Goal: Task Accomplishment & Management: Manage account settings

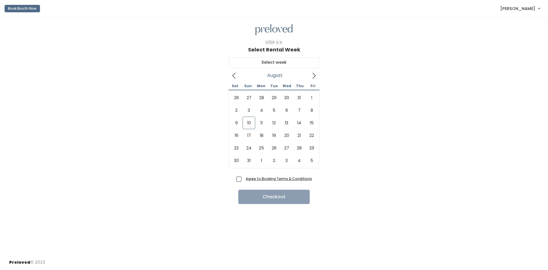
click at [536, 12] on link "Eliza Anderson" at bounding box center [519, 8] width 51 height 12
click at [517, 24] on link "My bookings" at bounding box center [519, 22] width 51 height 10
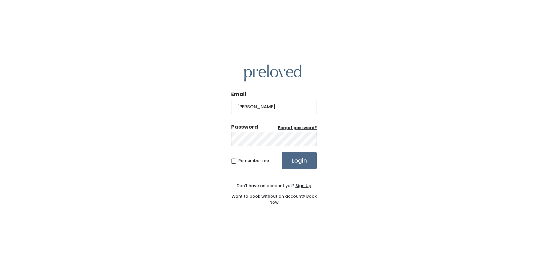
type input "[EMAIL_ADDRESS][DOMAIN_NAME]"
click at [291, 165] on input "Login" at bounding box center [299, 160] width 35 height 17
click at [307, 127] on u "Forgot password?" at bounding box center [297, 127] width 39 height 5
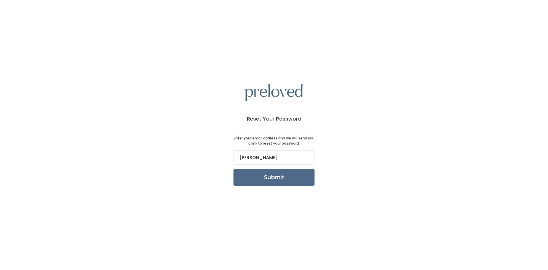
type input "[EMAIL_ADDRESS][DOMAIN_NAME]"
click at [286, 181] on input "Submit" at bounding box center [273, 177] width 81 height 17
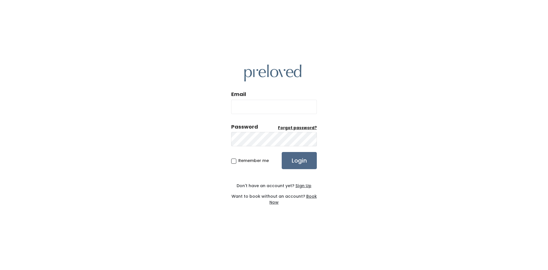
click at [294, 128] on u "Forgot password?" at bounding box center [297, 127] width 39 height 5
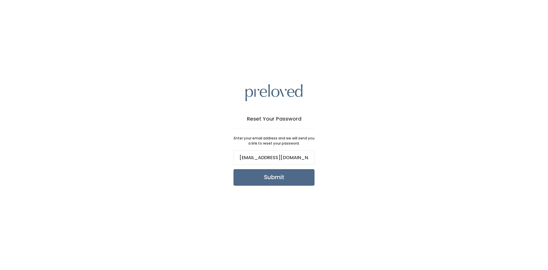
type input "[EMAIL_ADDRESS][DOMAIN_NAME]"
click at [233, 169] on input "Submit" at bounding box center [273, 177] width 81 height 17
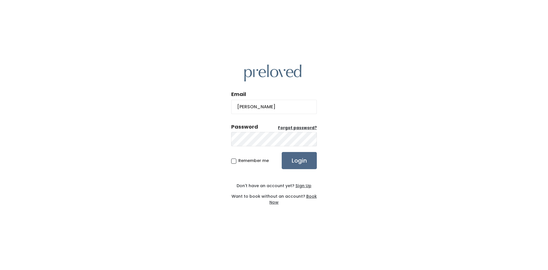
type input "[EMAIL_ADDRESS][DOMAIN_NAME]"
click at [282, 152] on input "Login" at bounding box center [299, 160] width 35 height 17
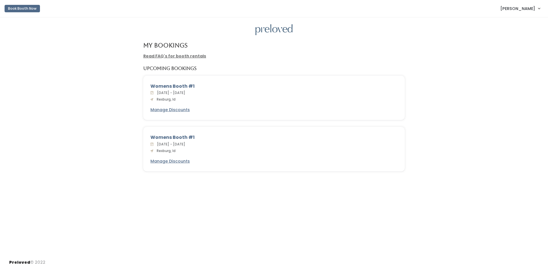
click at [168, 138] on div "Womens Booth #1" at bounding box center [273, 137] width 247 height 7
click at [185, 142] on span "[DATE] - [DATE]" at bounding box center [170, 143] width 31 height 5
click at [192, 147] on div "[DATE] - [DATE] [GEOGRAPHIC_DATA], [GEOGRAPHIC_DATA]" at bounding box center [273, 147] width 247 height 13
click at [149, 147] on div "Womens Booth #1 [DATE] - [DATE] [GEOGRAPHIC_DATA], [GEOGRAPHIC_DATA] Manage Dis…" at bounding box center [273, 149] width 261 height 44
click at [156, 87] on div "Womens Booth #1" at bounding box center [273, 86] width 247 height 7
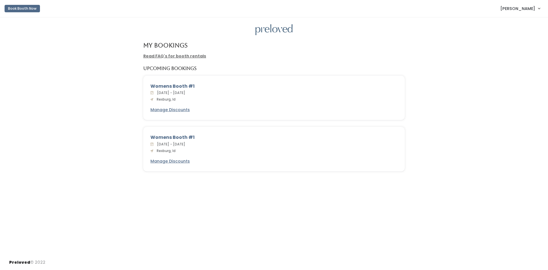
click at [183, 58] on link "Read FAQ's for booth rentals" at bounding box center [174, 56] width 63 height 6
